Goal: Task Accomplishment & Management: Manage account settings

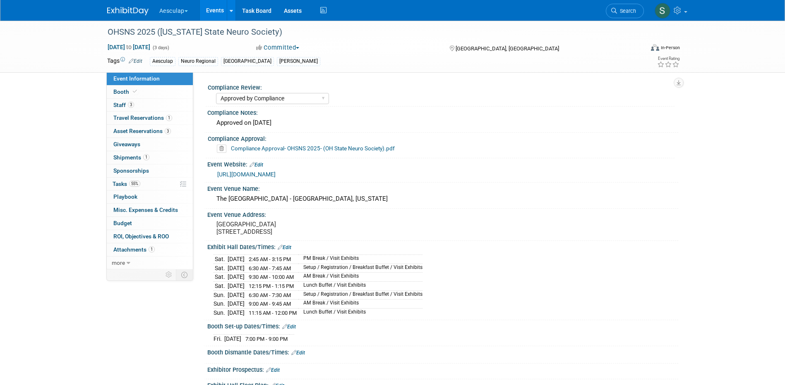
select select "Approved by Compliance"
select select "Neuro"
click at [128, 134] on span "Asset Reservations 3" at bounding box center [141, 131] width 57 height 7
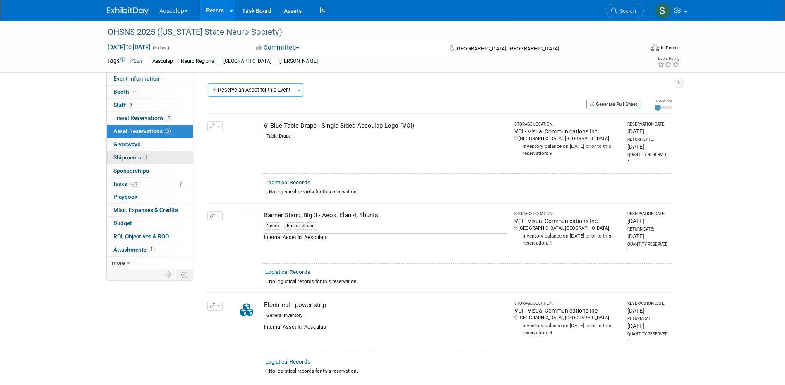
click at [132, 160] on span "Shipments 1" at bounding box center [131, 157] width 36 height 7
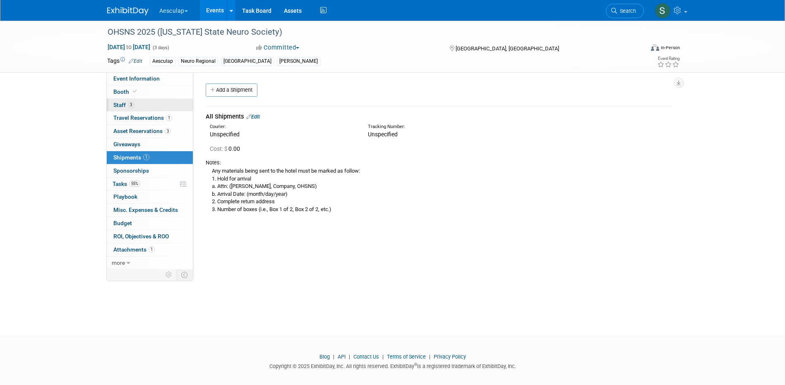
click at [124, 105] on span "Staff 3" at bounding box center [123, 105] width 21 height 7
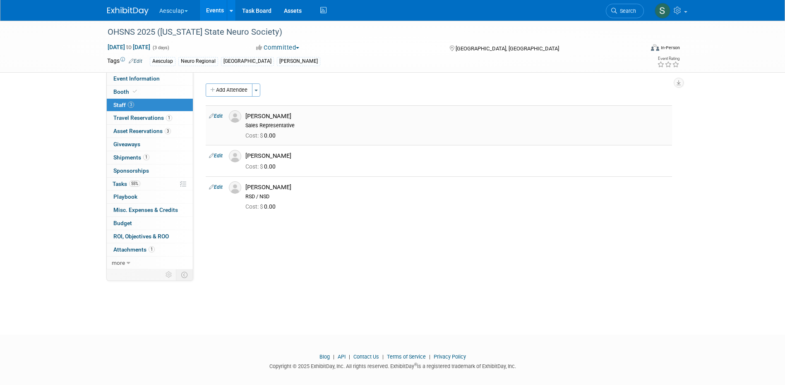
click at [234, 117] on img at bounding box center [235, 116] width 12 height 12
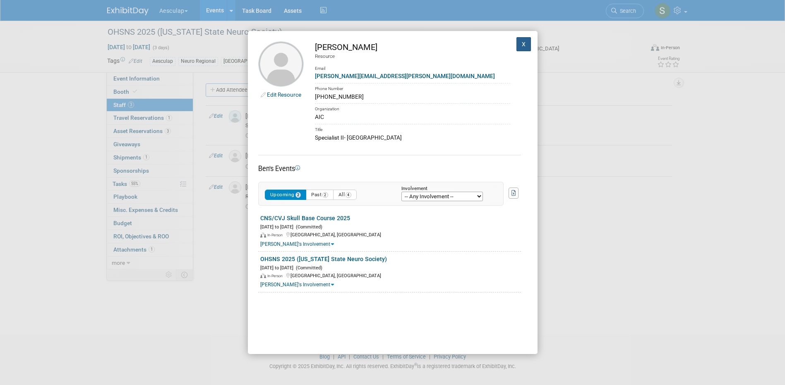
drag, startPoint x: 514, startPoint y: 45, endPoint x: 506, endPoint y: 72, distance: 28.1
click at [516, 45] on button "X" at bounding box center [523, 44] width 15 height 14
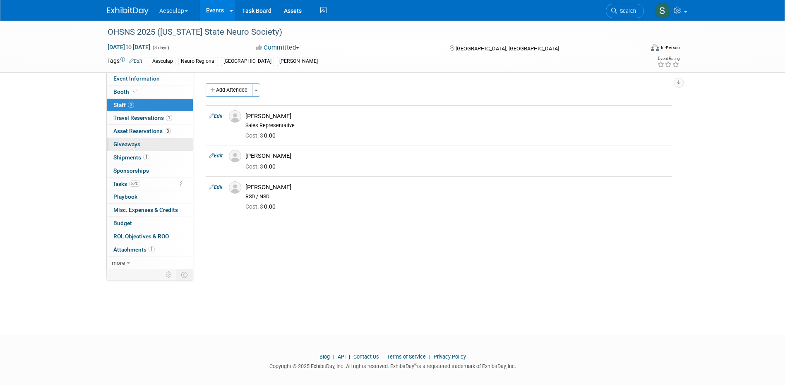
click at [121, 149] on link "0 Giveaways 0" at bounding box center [150, 144] width 86 height 13
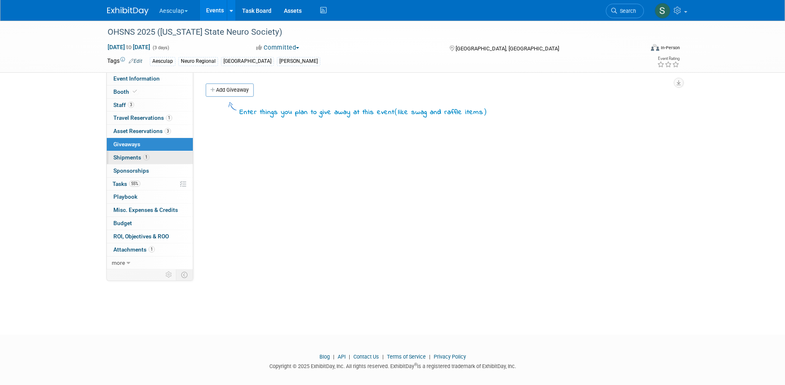
click at [116, 163] on link "1 Shipments 1" at bounding box center [150, 157] width 86 height 13
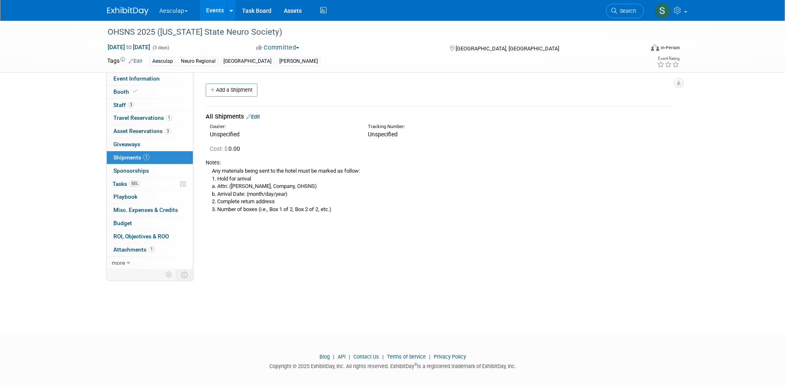
click at [254, 117] on link "Edit" at bounding box center [253, 117] width 14 height 6
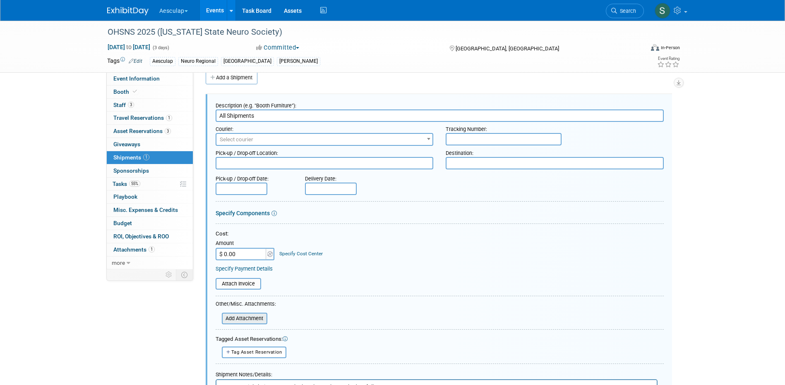
click at [236, 319] on input "file" at bounding box center [217, 319] width 98 height 10
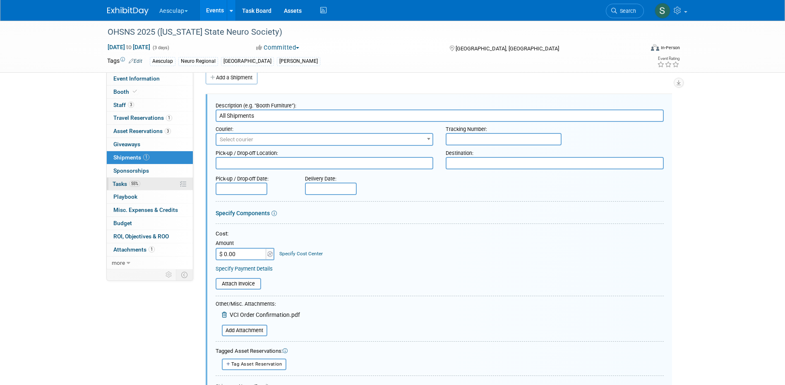
click at [122, 183] on span "Tasks 55%" at bounding box center [126, 184] width 28 height 7
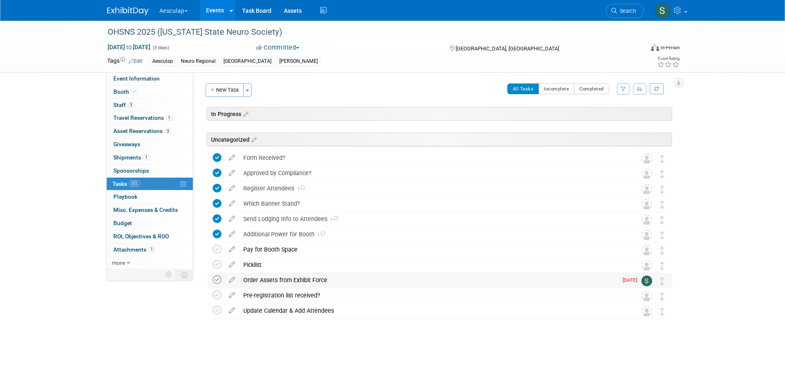
click at [220, 281] on icon at bounding box center [217, 280] width 9 height 9
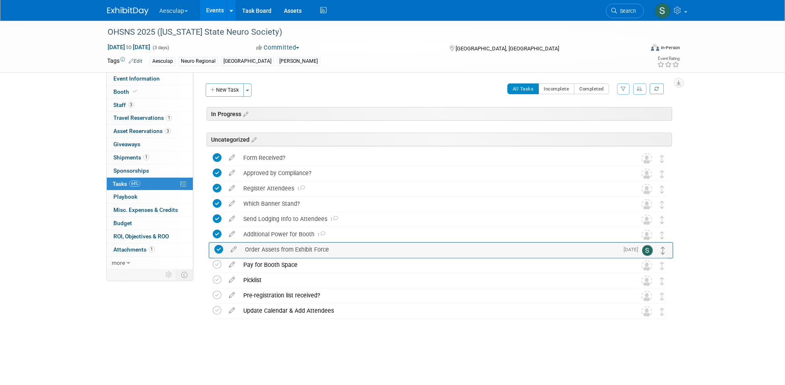
drag, startPoint x: 661, startPoint y: 284, endPoint x: 663, endPoint y: 253, distance: 31.0
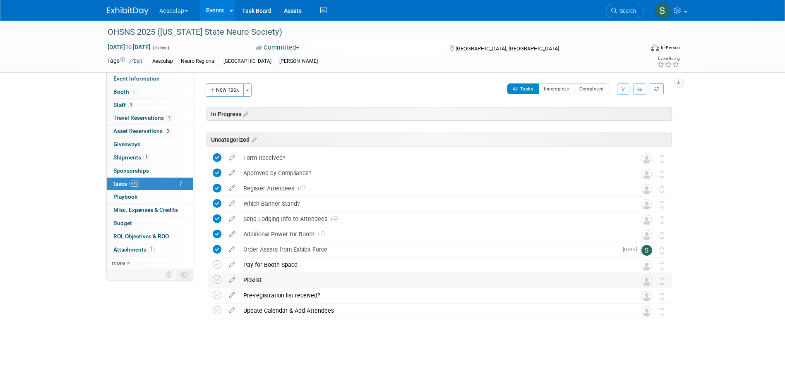
click at [259, 278] on div "Picklist" at bounding box center [431, 280] width 385 height 14
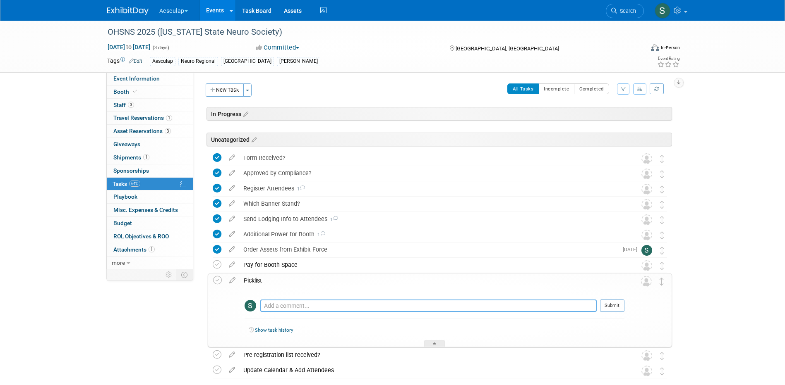
drag, startPoint x: 278, startPoint y: 303, endPoint x: 283, endPoint y: 303, distance: 5.0
click at [281, 303] on textarea at bounding box center [428, 306] width 336 height 12
type textarea "Started on 8/19- asking for outbound info"
click at [610, 305] on button "Submit" at bounding box center [612, 306] width 24 height 12
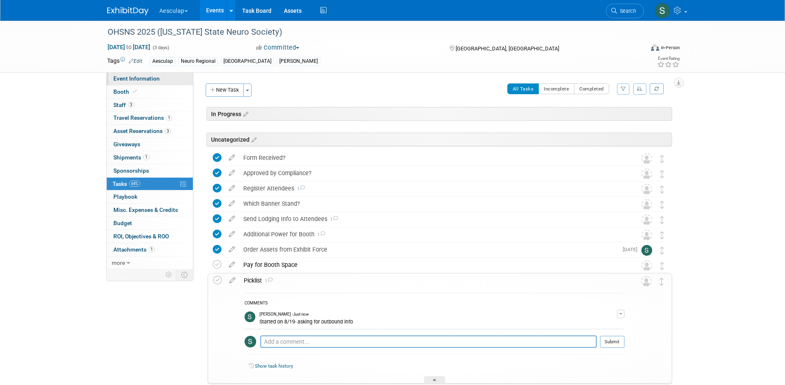
click at [143, 78] on span "Event Information" at bounding box center [136, 78] width 46 height 7
select select "Approved by Compliance"
select select "Neuro"
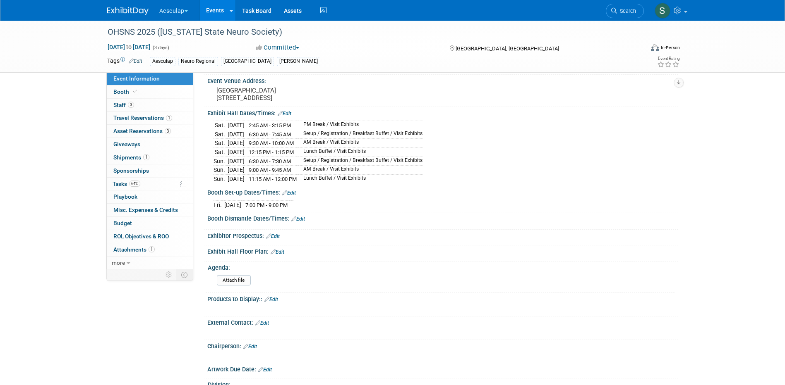
scroll to position [230, 0]
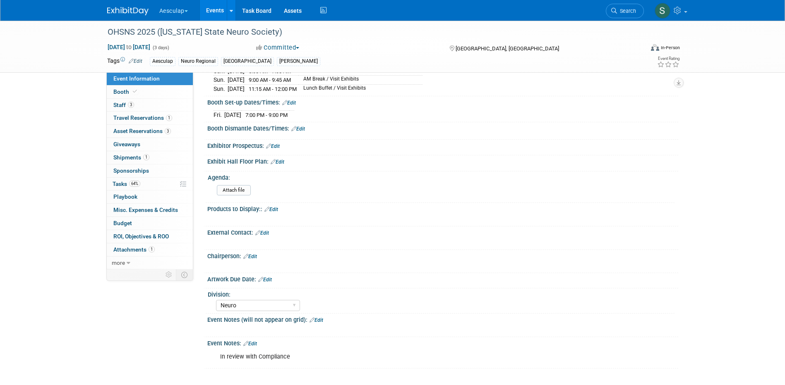
click at [250, 346] on link "Edit" at bounding box center [250, 344] width 14 height 6
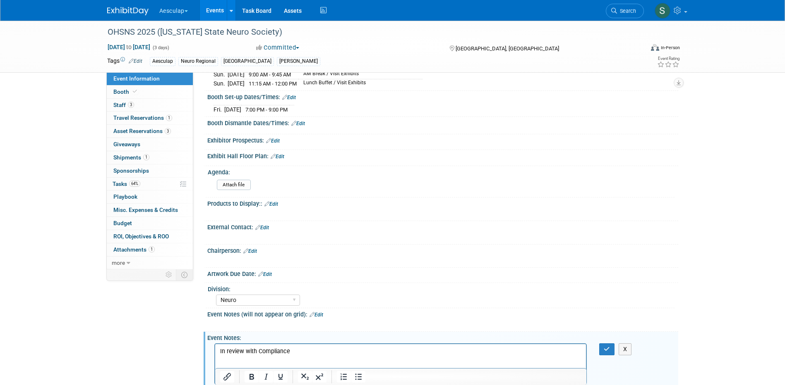
scroll to position [0, 0]
drag, startPoint x: 297, startPoint y: 352, endPoint x: 115, endPoint y: 339, distance: 183.2
click at [215, 345] on html "In review with Compliance" at bounding box center [400, 351] width 371 height 12
click at [606, 352] on icon "button" at bounding box center [606, 350] width 6 height 6
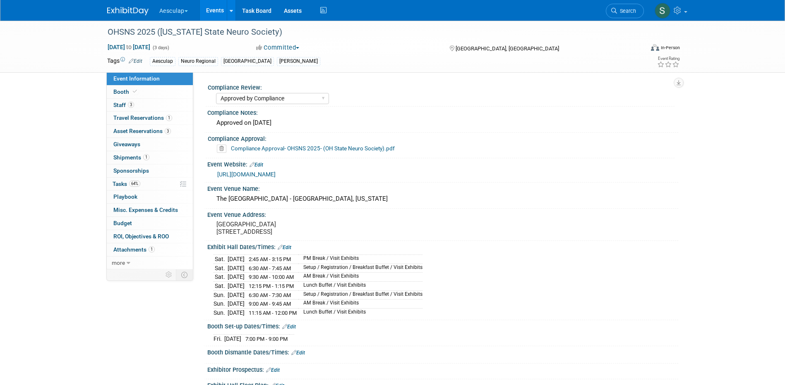
scroll to position [41, 0]
